Goal: Information Seeking & Learning: Learn about a topic

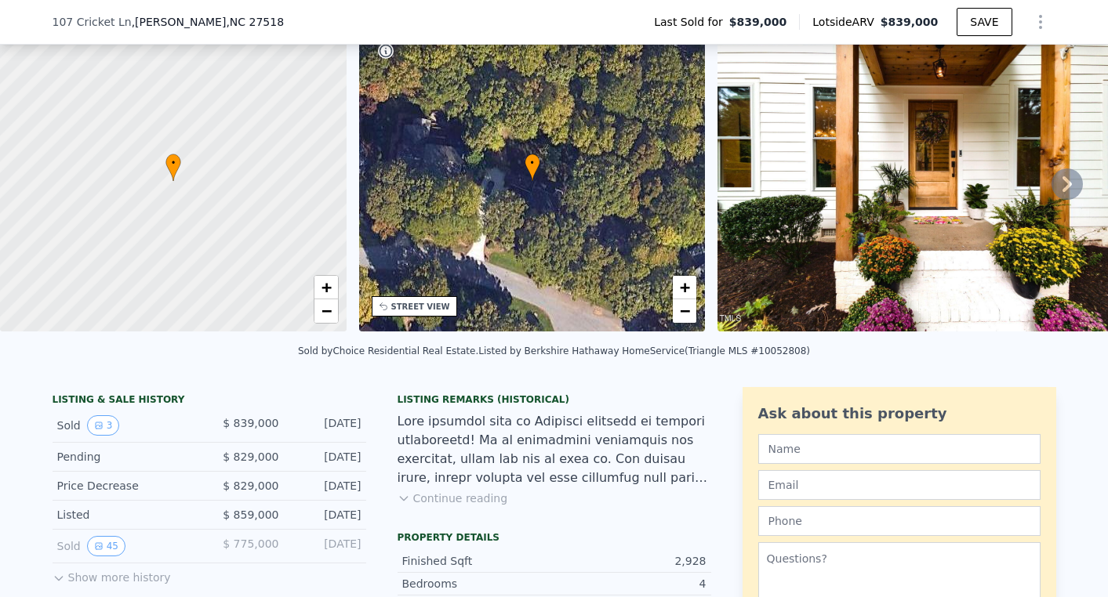
scroll to position [123, 0]
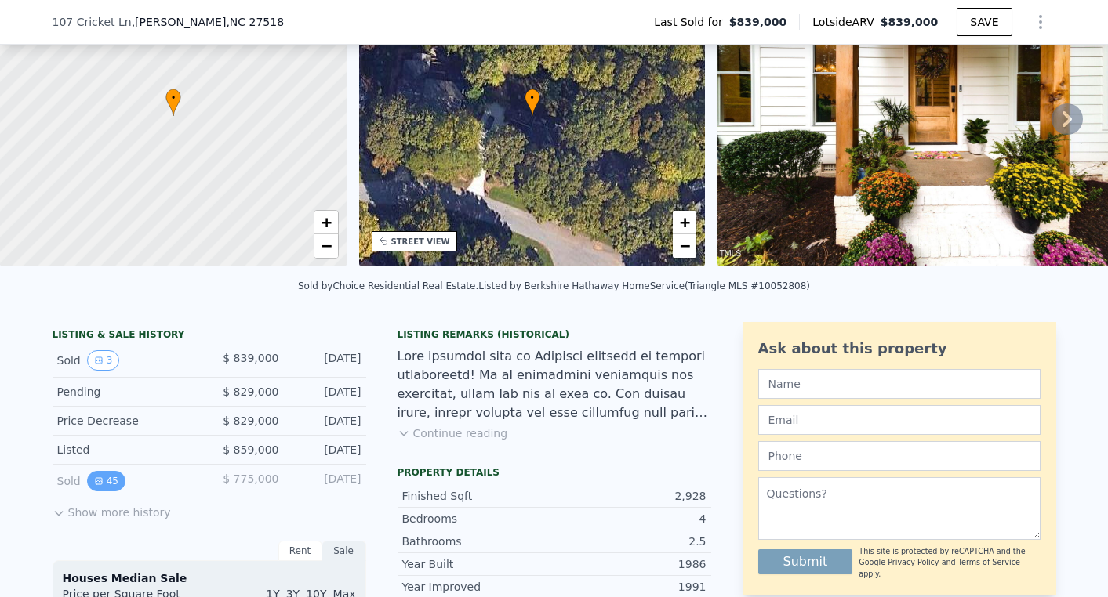
click at [115, 481] on button "45" at bounding box center [106, 481] width 38 height 20
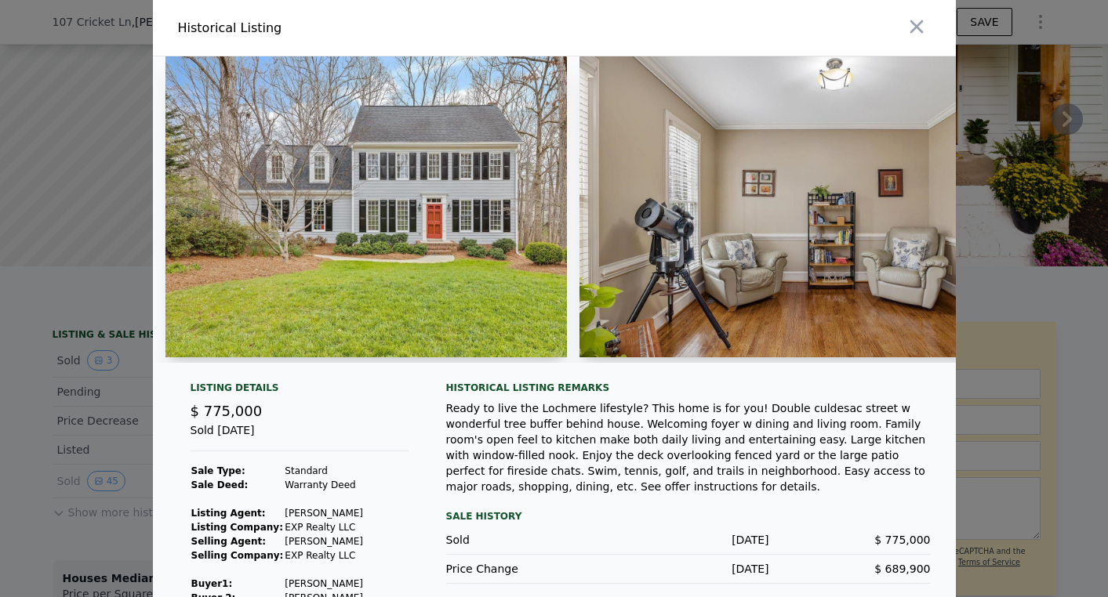
click at [384, 269] on img at bounding box center [365, 206] width 401 height 301
click at [747, 210] on img at bounding box center [779, 206] width 401 height 301
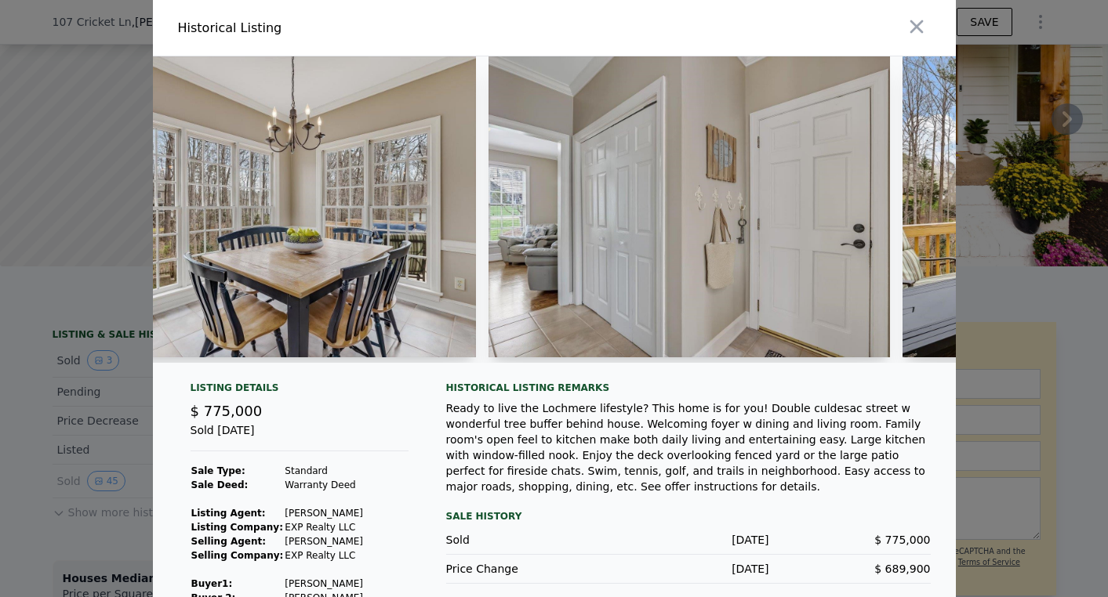
scroll to position [0, 4693]
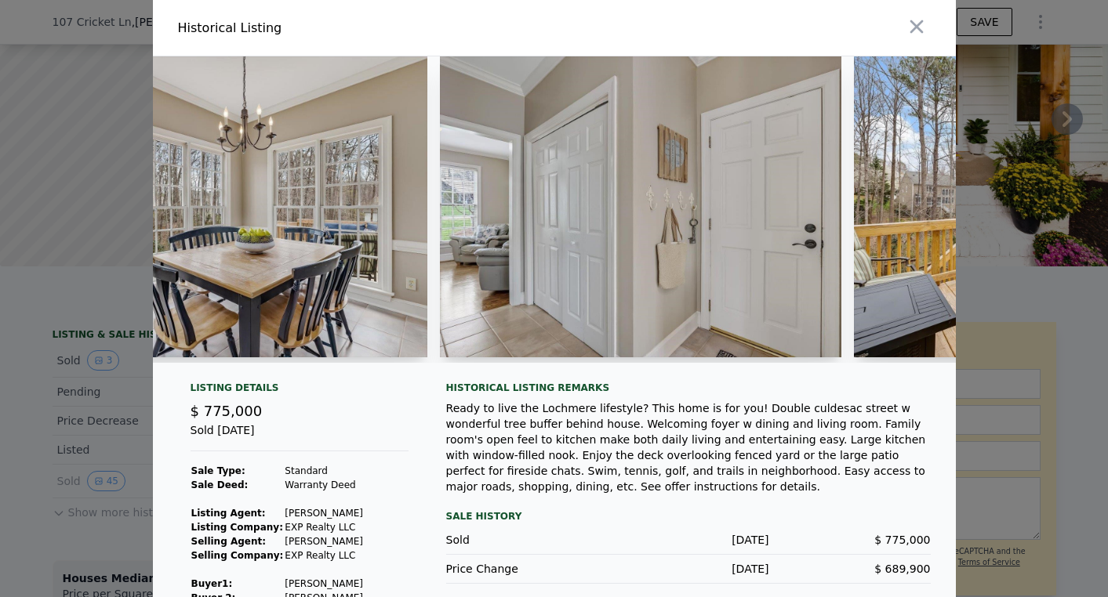
click at [701, 297] on img at bounding box center [640, 206] width 401 height 301
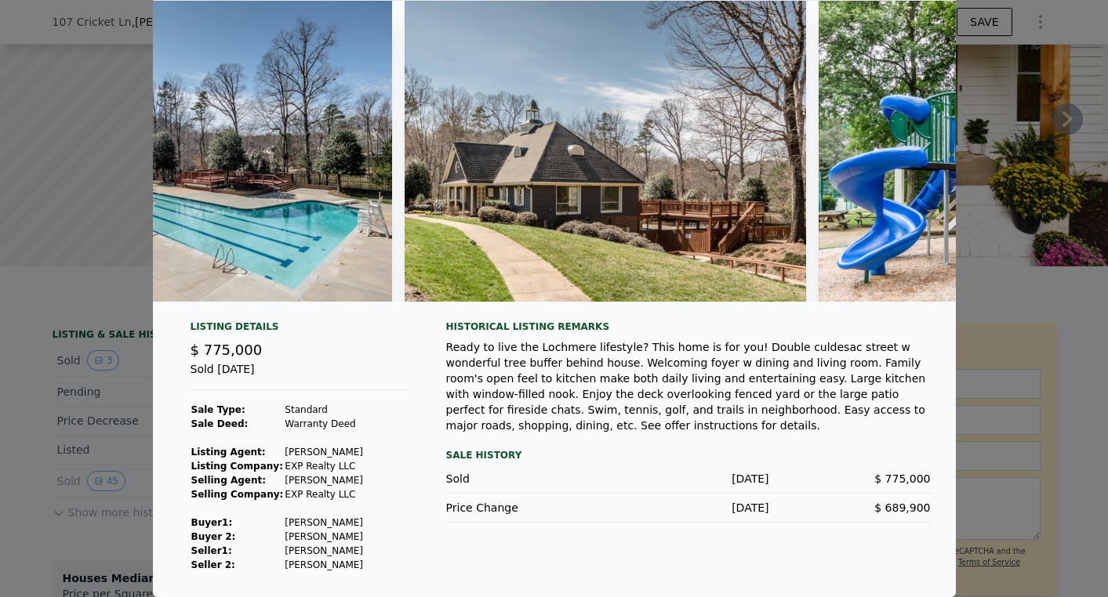
scroll to position [61, 0]
click at [26, 383] on div at bounding box center [554, 298] width 1108 height 597
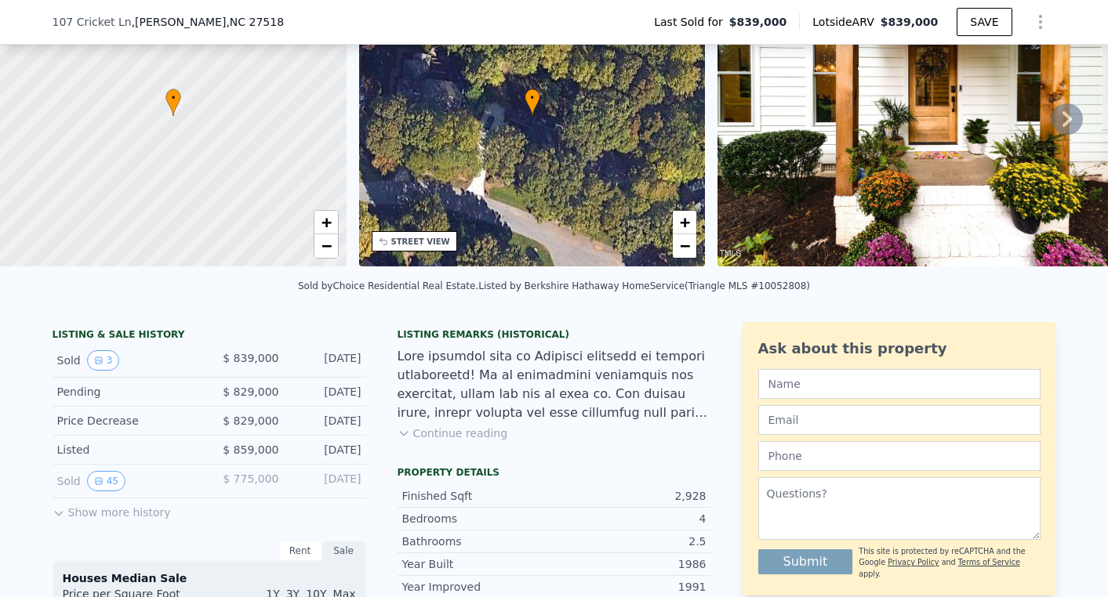
click at [75, 517] on button "Show more history" at bounding box center [112, 510] width 118 height 22
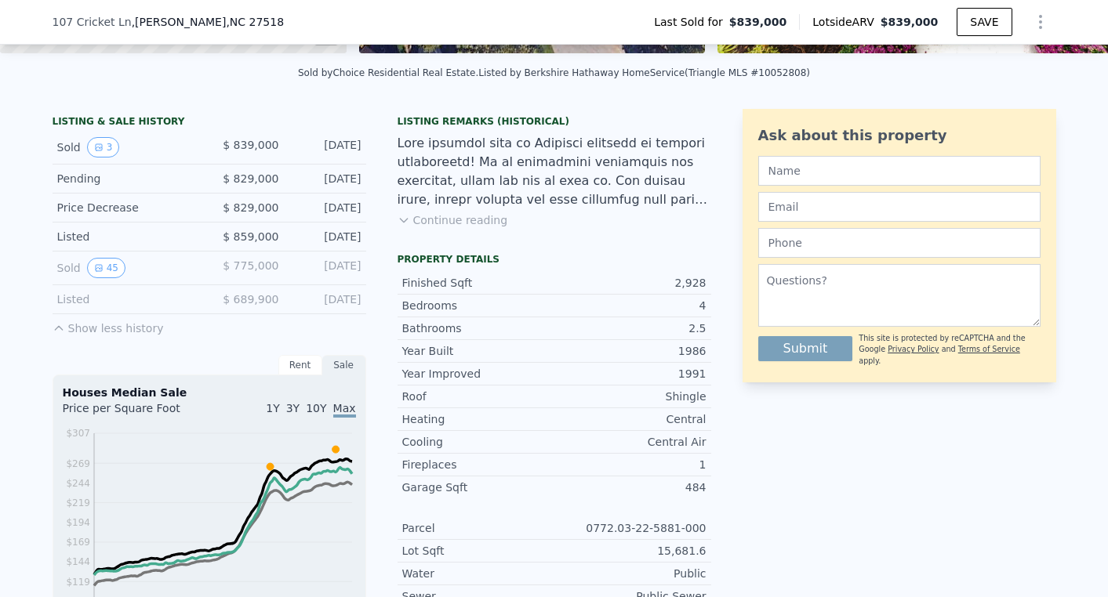
scroll to position [344, 0]
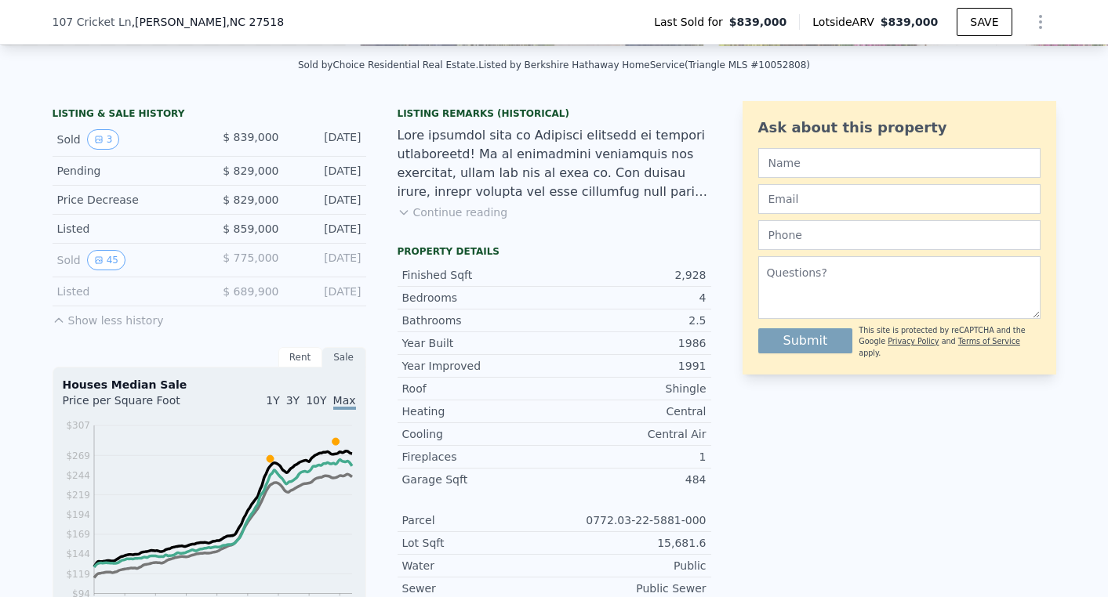
click at [302, 354] on div "Rent" at bounding box center [300, 357] width 44 height 20
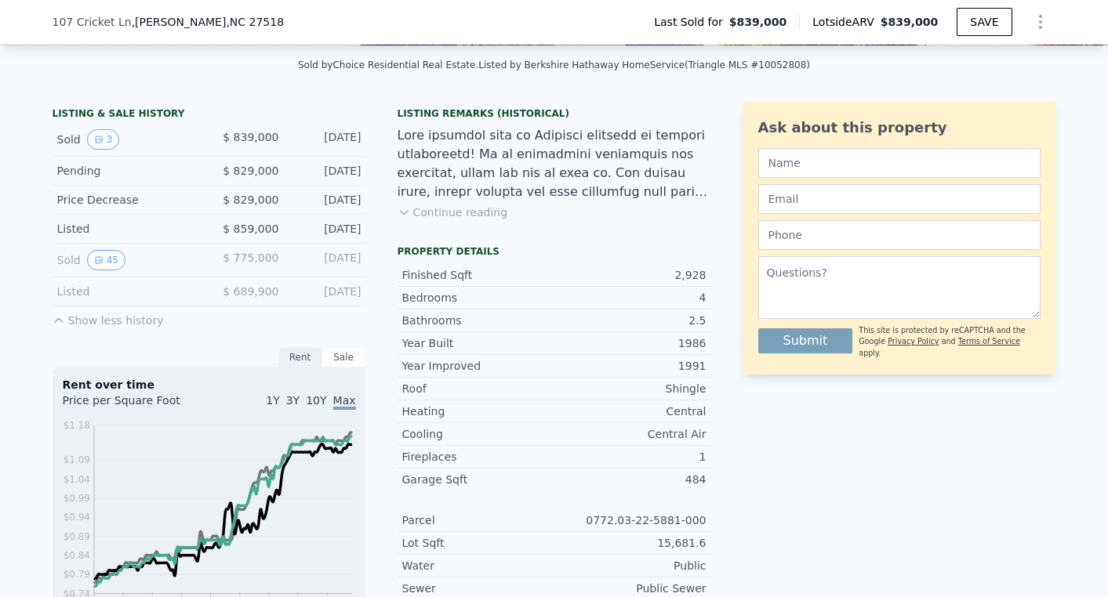
click at [343, 360] on div "Sale" at bounding box center [344, 357] width 44 height 20
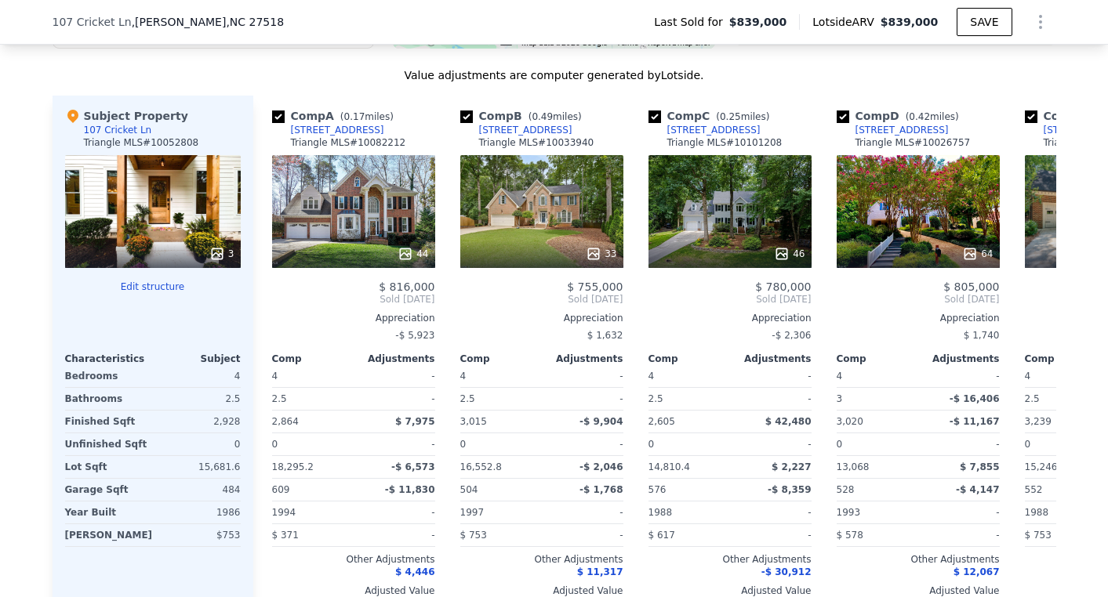
scroll to position [1737, 0]
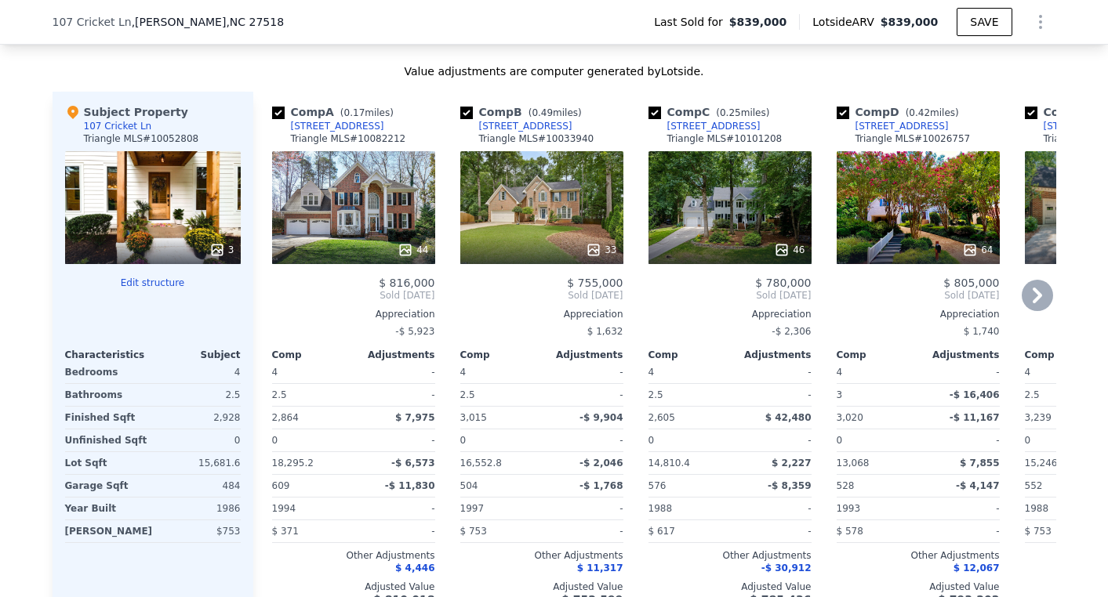
click at [1046, 291] on icon at bounding box center [1037, 295] width 31 height 31
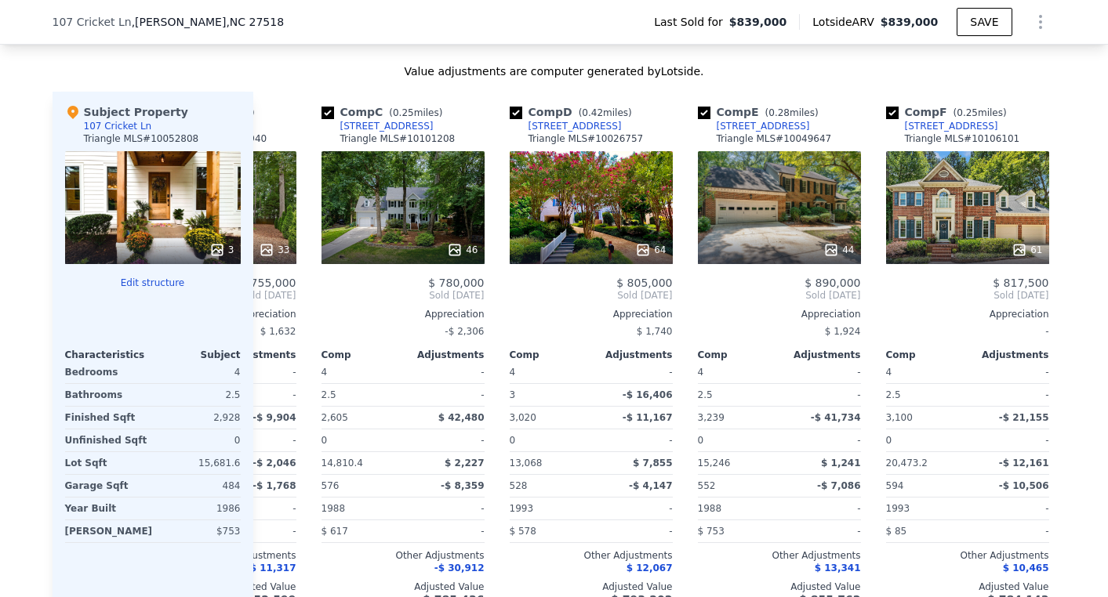
scroll to position [0, 376]
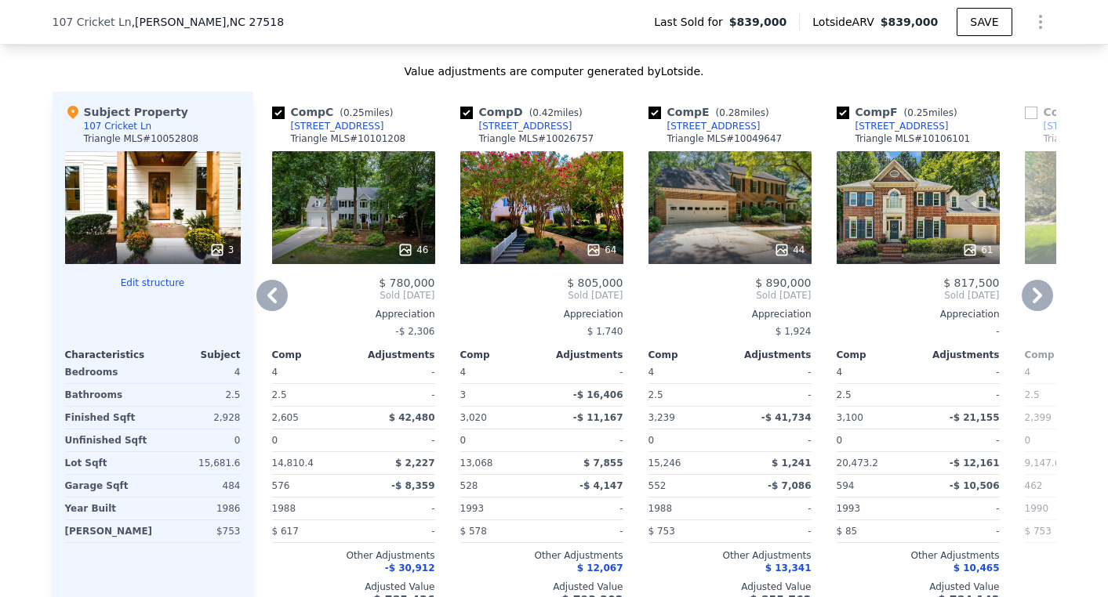
click at [1046, 291] on icon at bounding box center [1037, 295] width 31 height 31
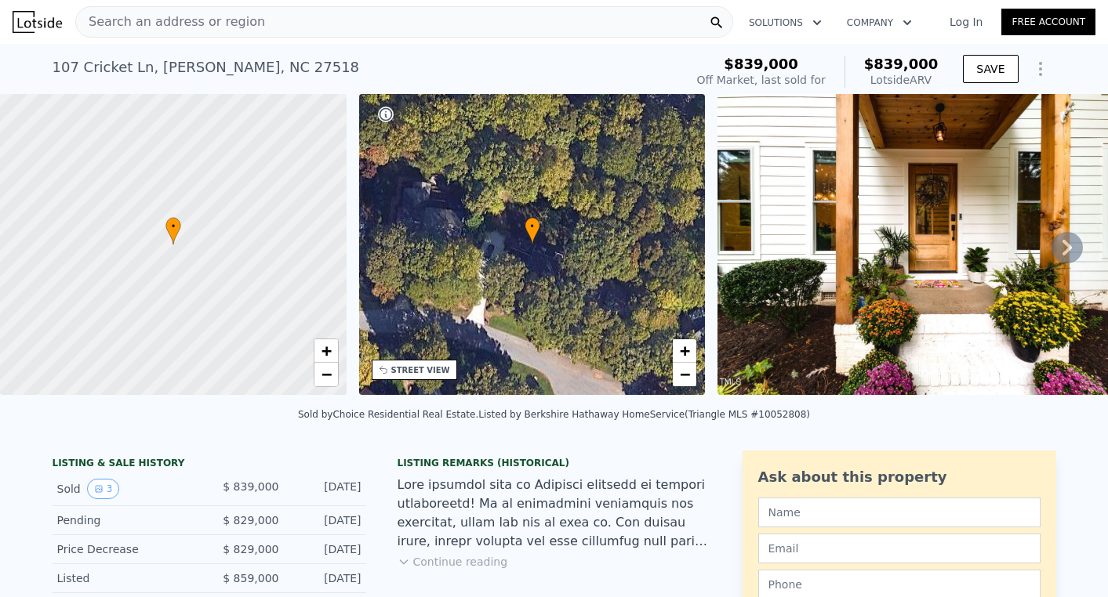
scroll to position [0, 0]
click at [1020, 236] on img at bounding box center [917, 244] width 401 height 301
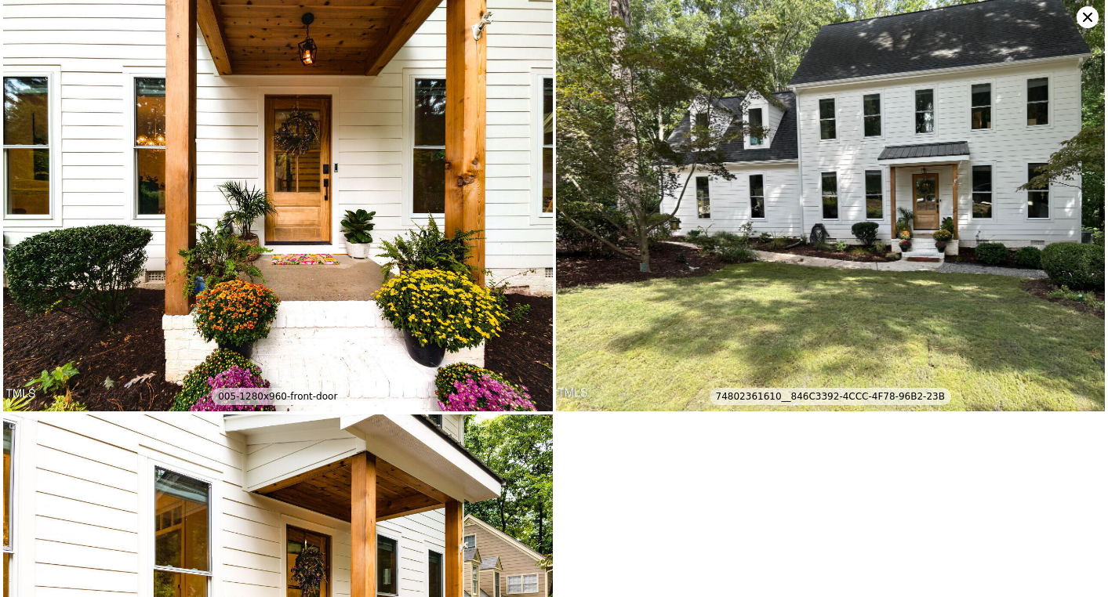
click at [1085, 20] on icon at bounding box center [1087, 17] width 9 height 9
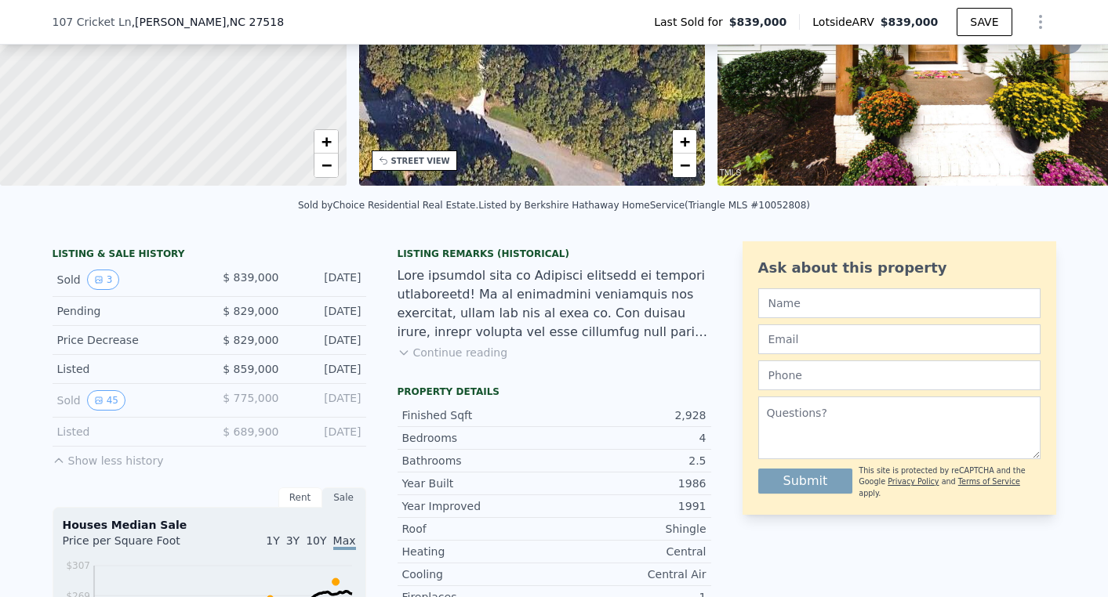
scroll to position [205, 0]
click at [113, 455] on button "Show less history" at bounding box center [108, 457] width 111 height 22
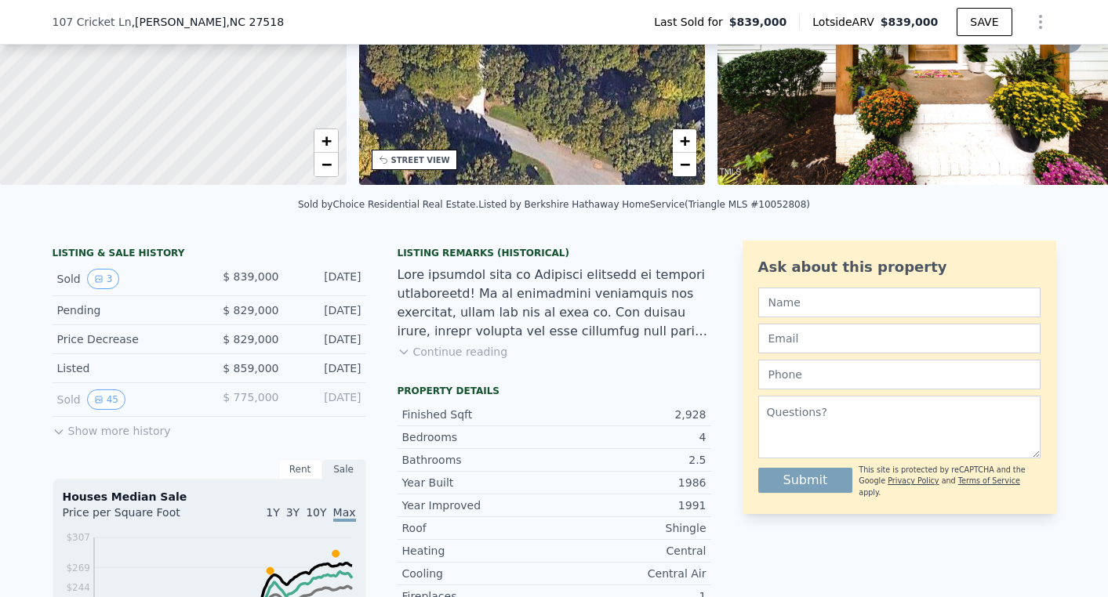
click at [111, 435] on button "Show more history" at bounding box center [112, 428] width 118 height 22
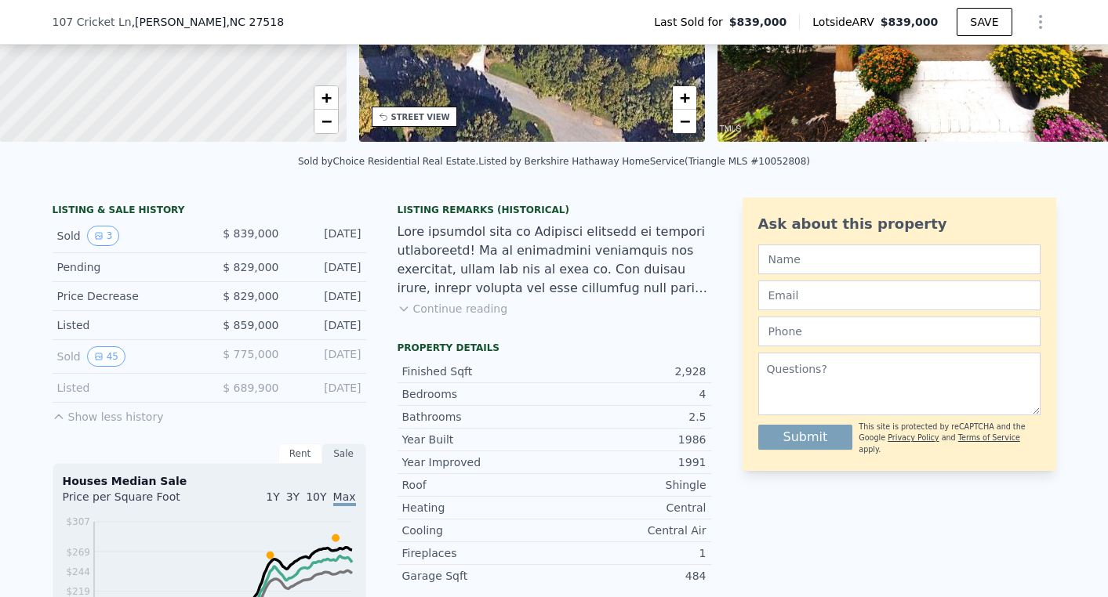
scroll to position [247, 0]
